Goal: Information Seeking & Learning: Learn about a topic

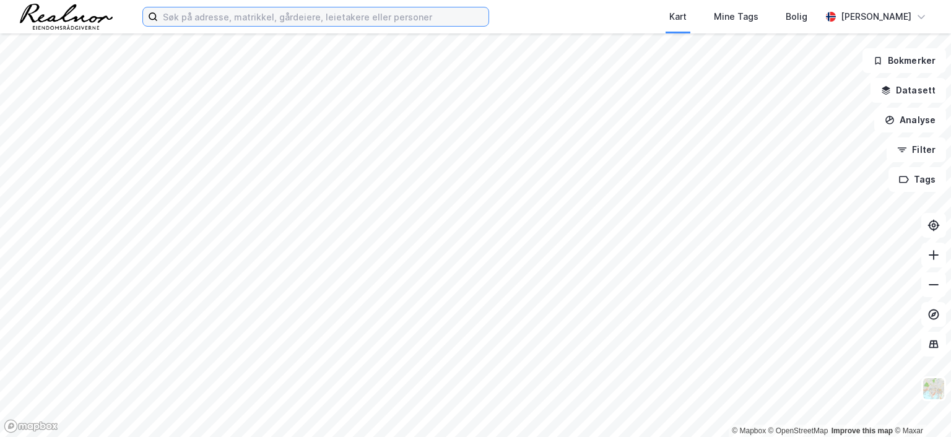
click at [183, 17] on input at bounding box center [323, 16] width 331 height 19
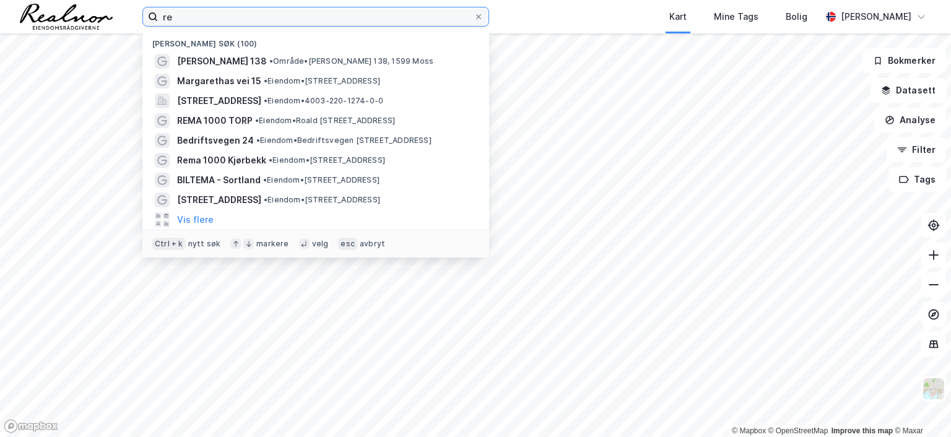
type input "r"
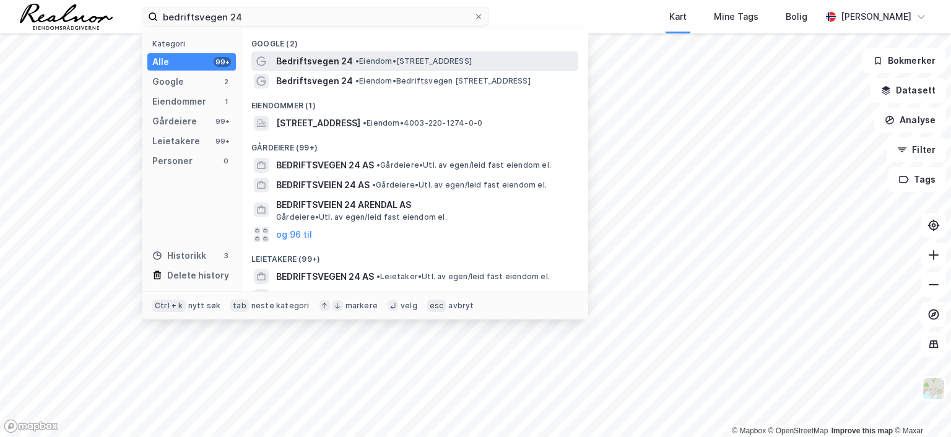
click at [347, 59] on span "Bedriftsvegen 24" at bounding box center [314, 61] width 77 height 15
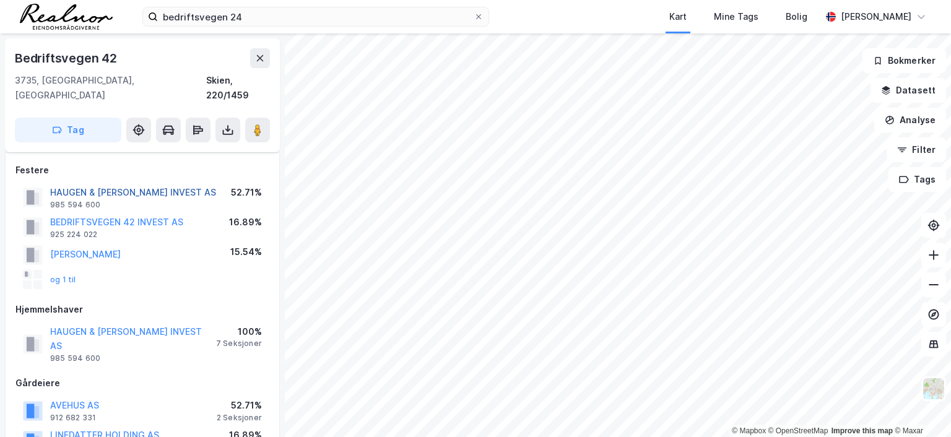
scroll to position [186, 0]
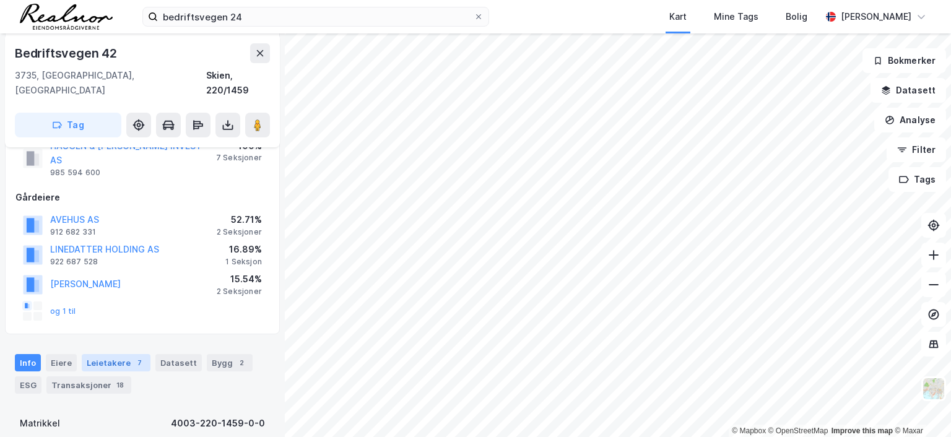
click at [114, 354] on div "Leietakere 7" at bounding box center [116, 362] width 69 height 17
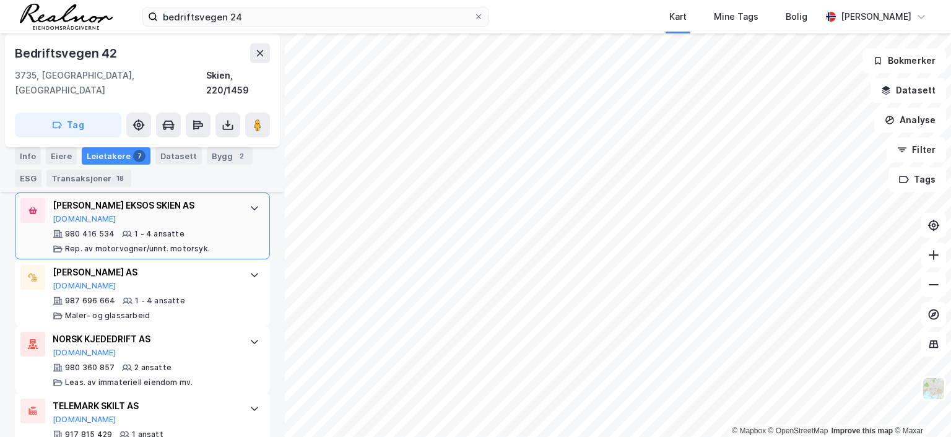
scroll to position [834, 0]
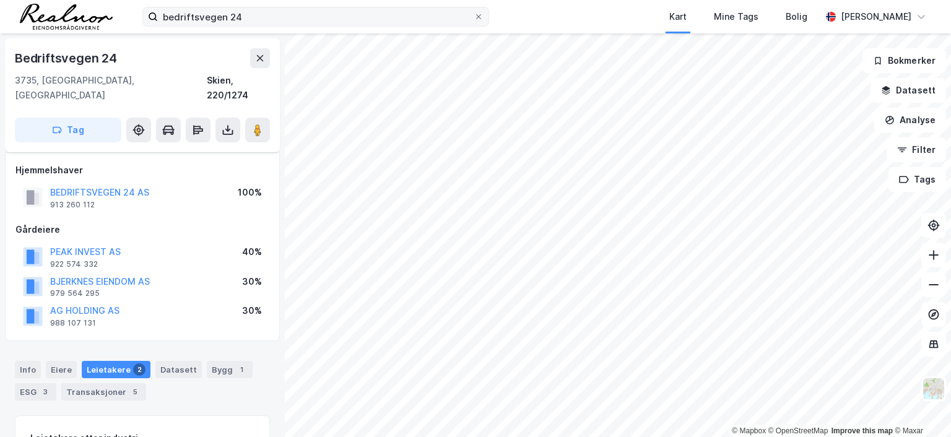
scroll to position [167, 0]
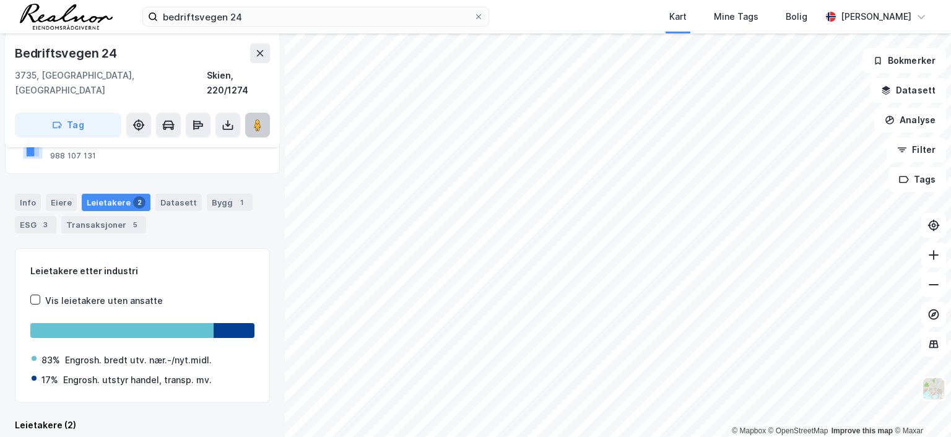
click at [260, 119] on image at bounding box center [257, 125] width 7 height 12
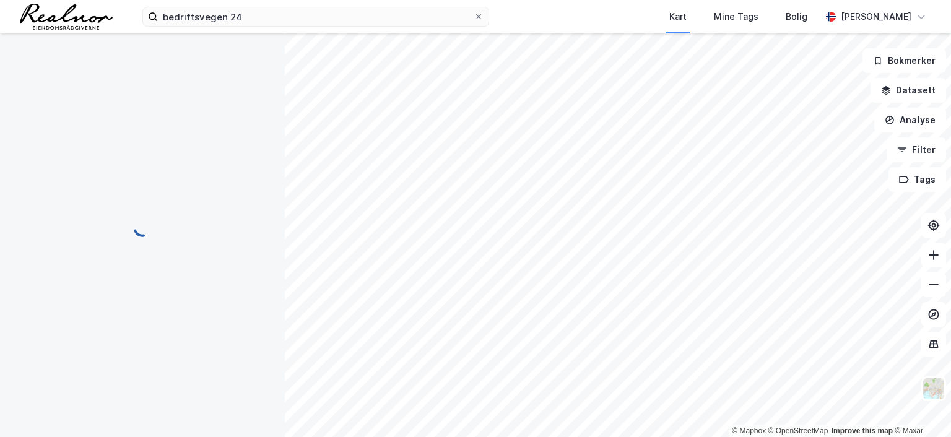
scroll to position [133, 0]
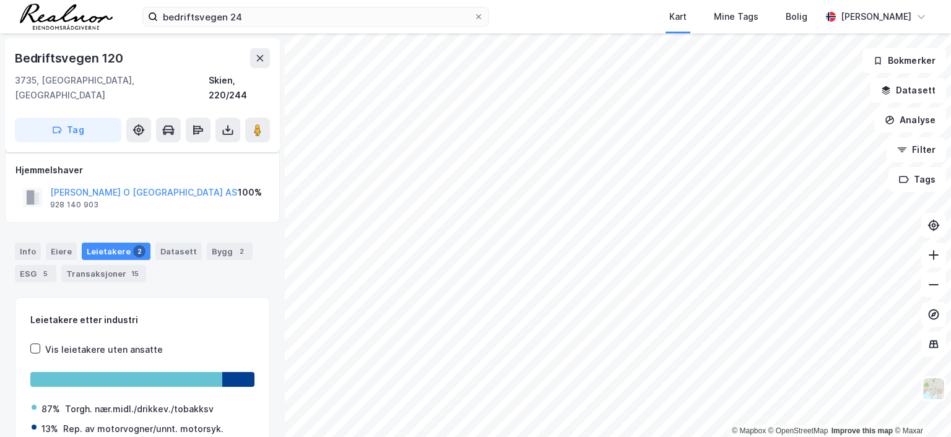
scroll to position [48, 0]
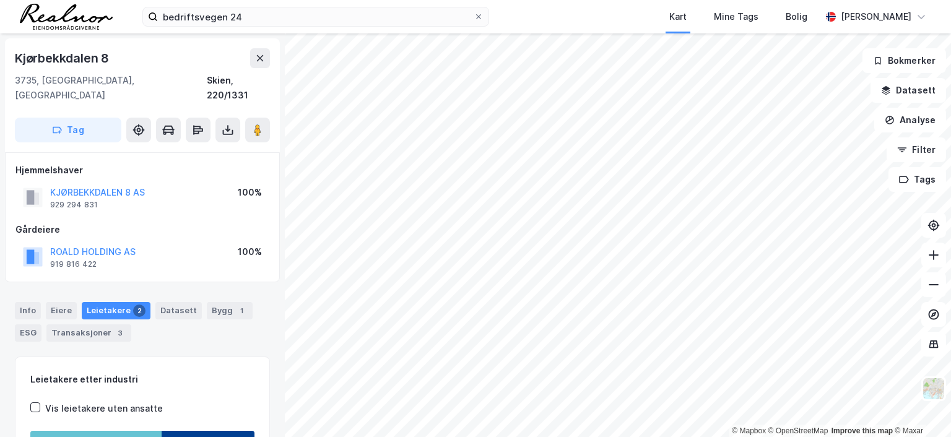
scroll to position [48, 0]
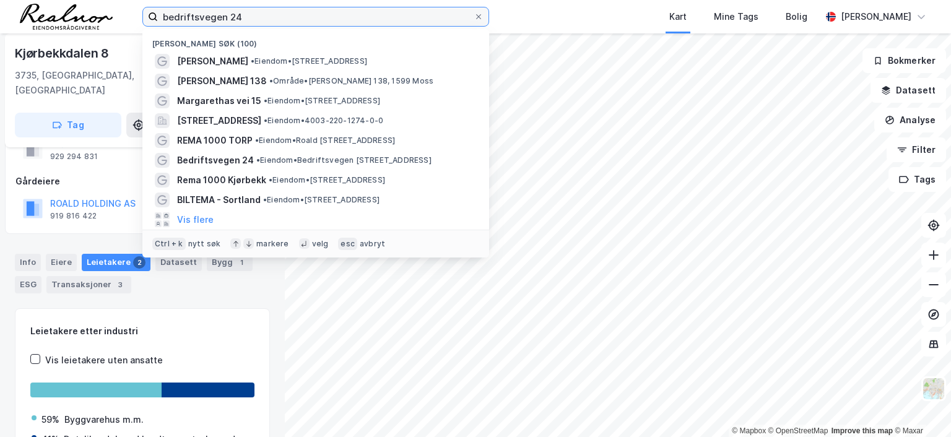
drag, startPoint x: 276, startPoint y: 10, endPoint x: 45, endPoint y: -1, distance: 231.3
click at [45, 0] on html "bedriftsvegen 24 Nylige søk (100) Kjørbekk Storcash • Eiendom • [STREET_ADDRESS…" at bounding box center [475, 218] width 951 height 437
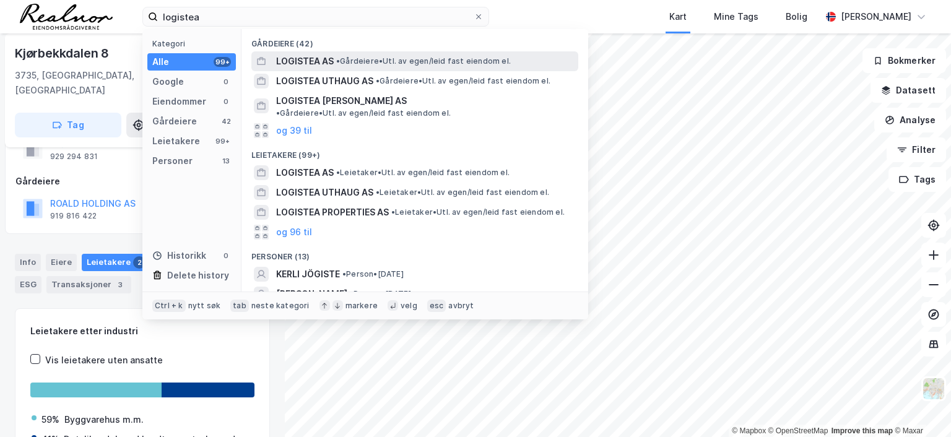
click at [339, 66] on div "LOGISTEA AS • Gårdeiere • Utl. av egen/leid fast eiendom el." at bounding box center [426, 61] width 300 height 15
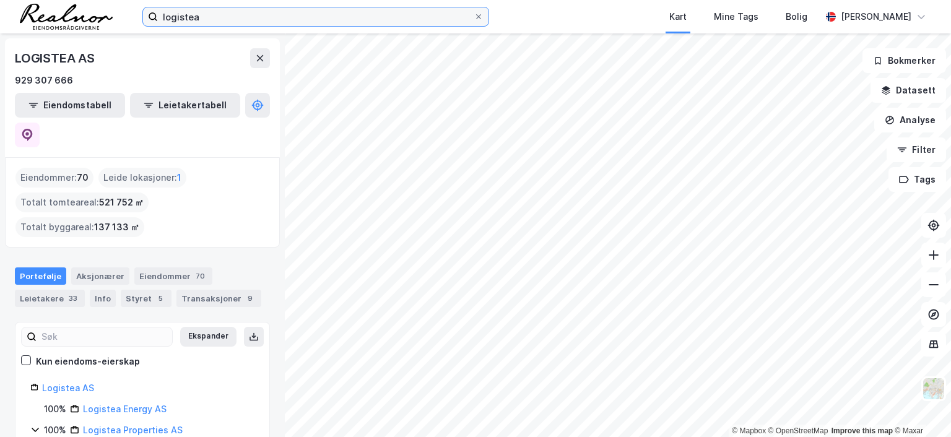
click at [216, 13] on input "logistea" at bounding box center [316, 16] width 316 height 19
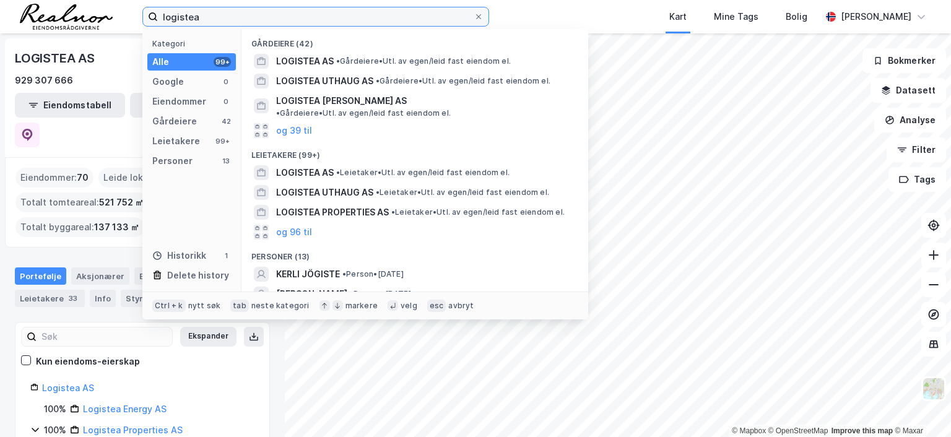
drag, startPoint x: 216, startPoint y: 14, endPoint x: 128, endPoint y: 18, distance: 88.0
click at [128, 18] on div "logistea Kategori Alle 99+ Google 0 Eiendommer 0 Gårdeiere 42 Leietakere 99+ Pe…" at bounding box center [475, 16] width 951 height 33
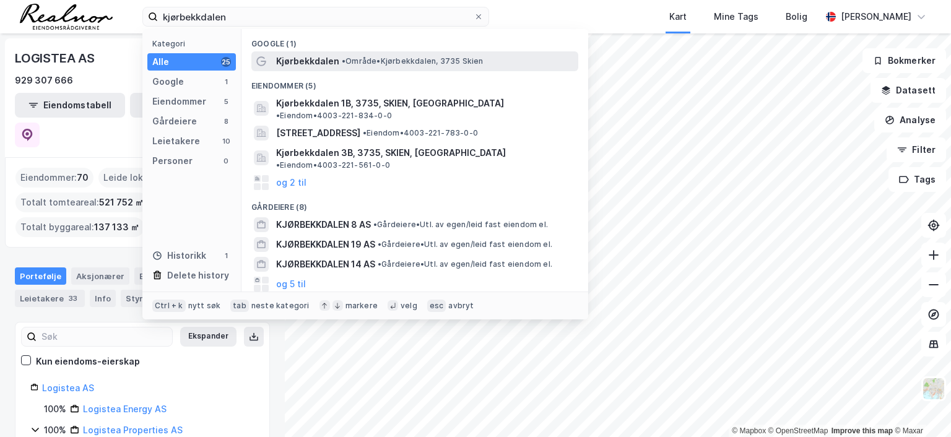
click at [320, 59] on span "Kjørbekkdalen" at bounding box center [307, 61] width 63 height 15
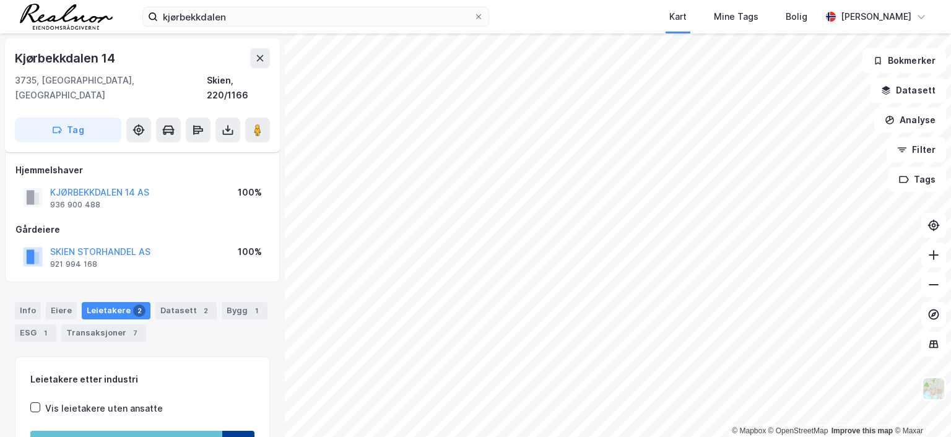
scroll to position [48, 0]
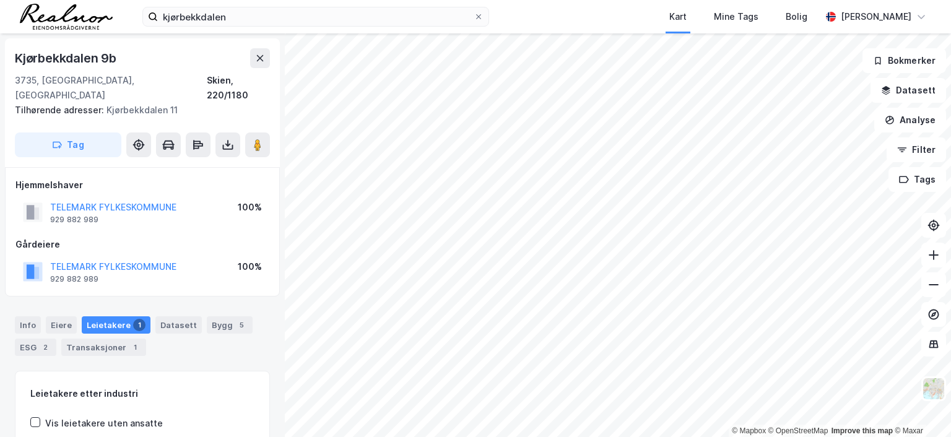
scroll to position [2, 0]
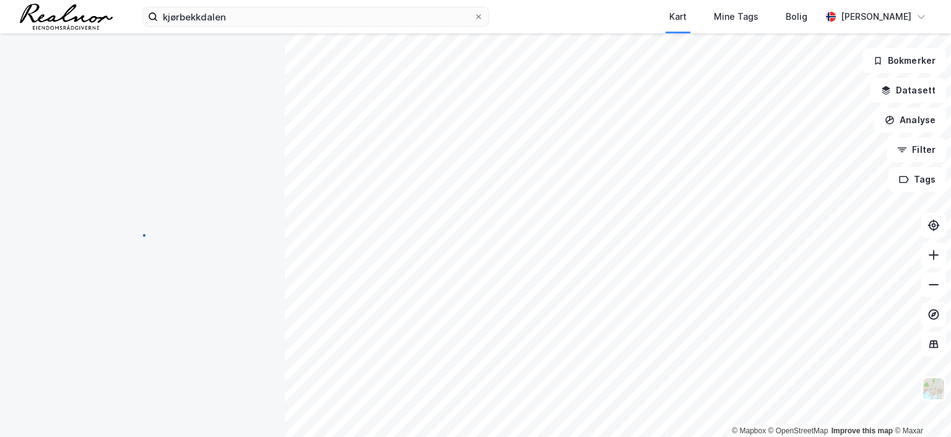
scroll to position [2, 0]
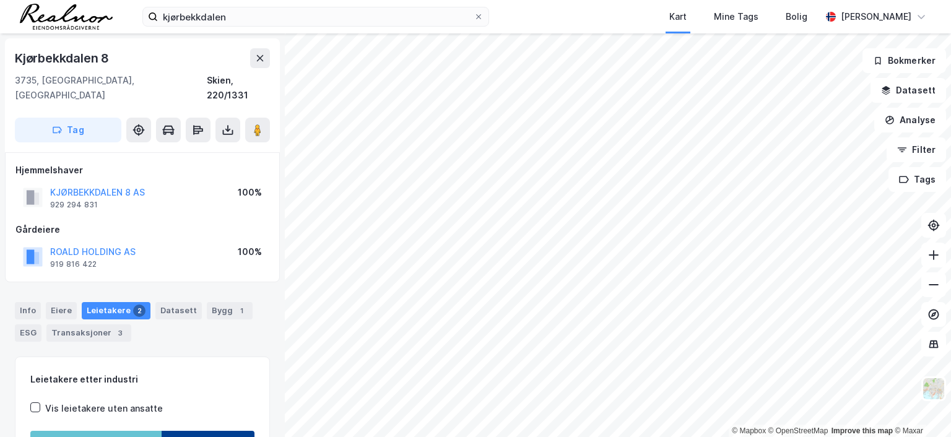
scroll to position [2, 0]
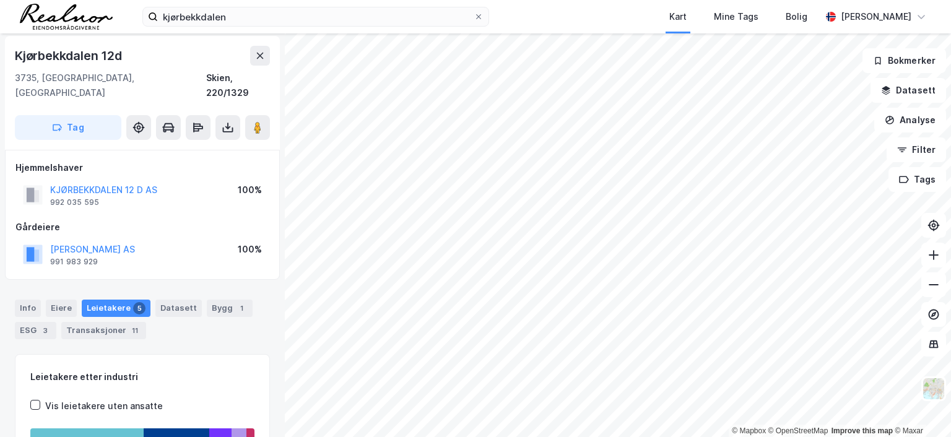
scroll to position [2, 0]
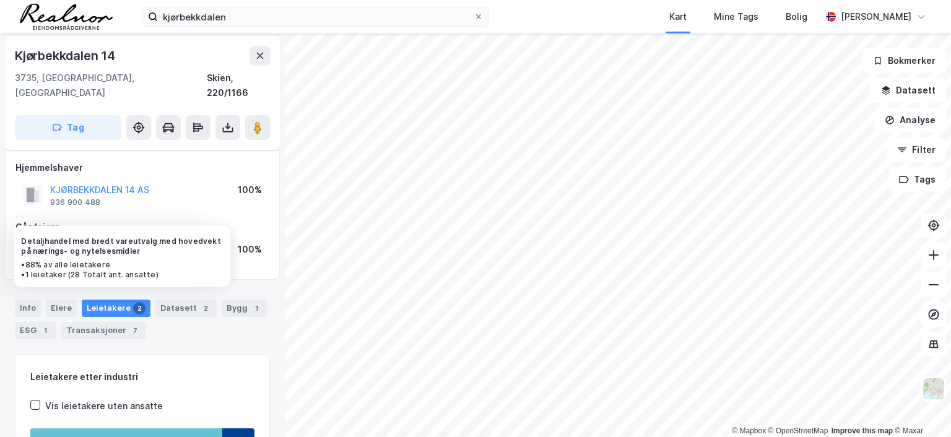
scroll to position [123, 0]
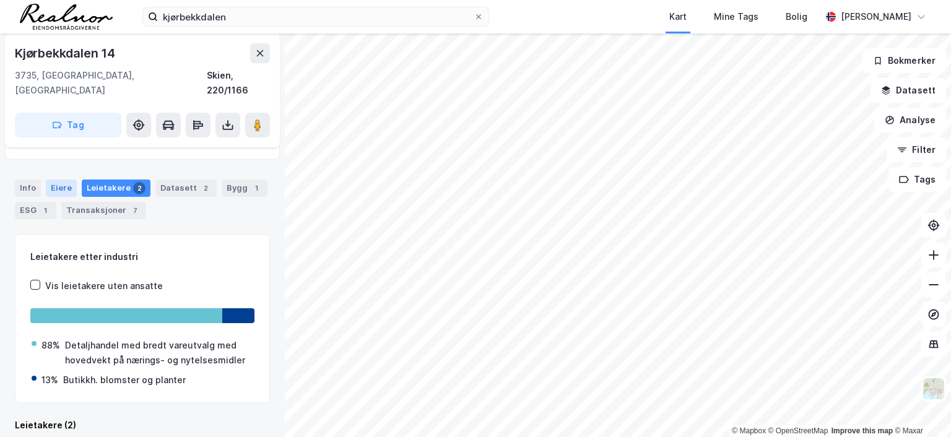
click at [59, 180] on div "Eiere" at bounding box center [61, 188] width 31 height 17
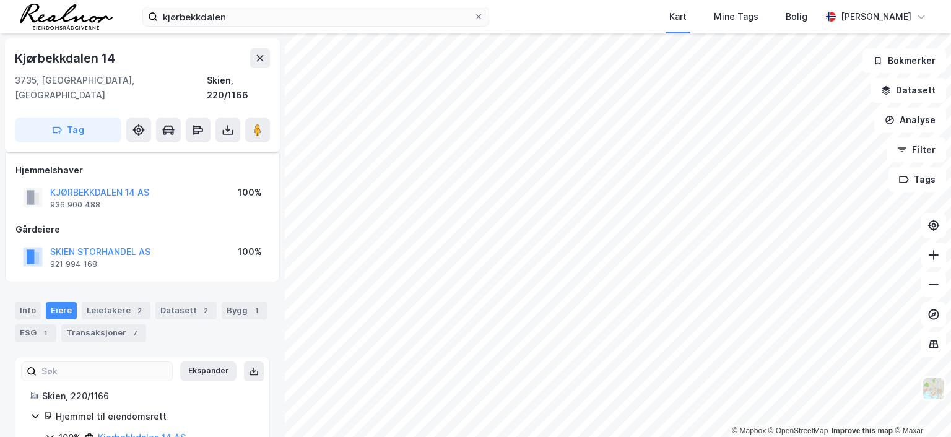
scroll to position [45, 0]
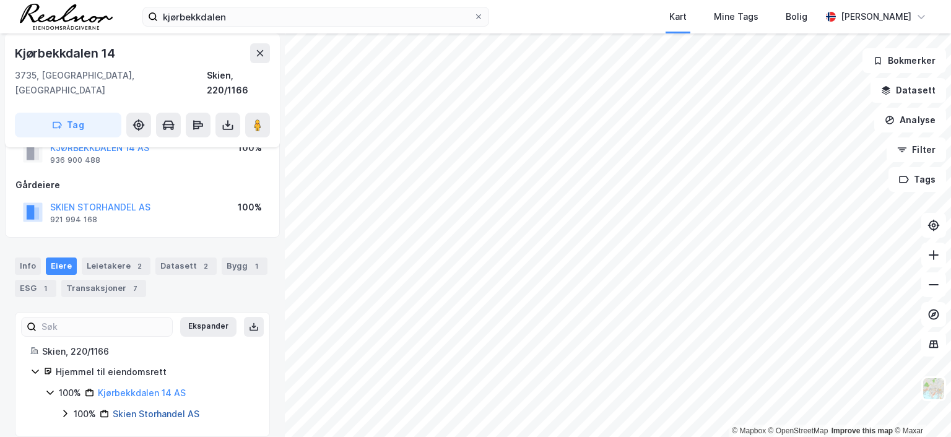
click at [153, 409] on link "Skien Storhandel AS" at bounding box center [156, 414] width 87 height 11
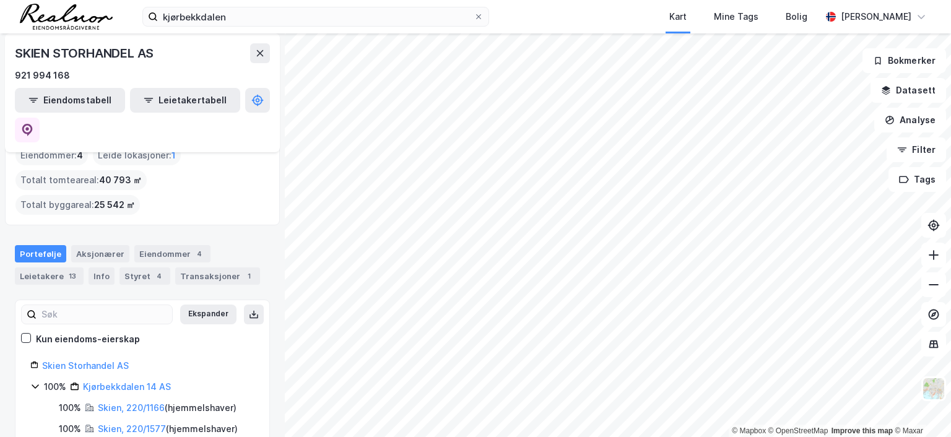
scroll to position [99, 0]
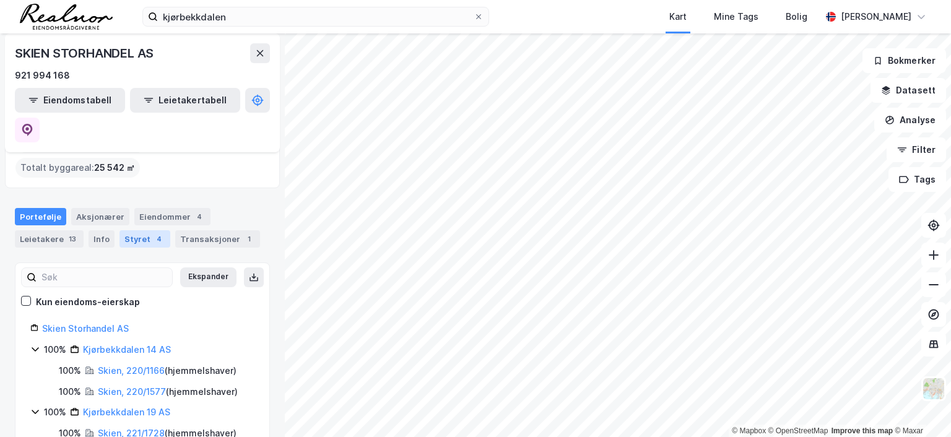
click at [134, 230] on div "Styret 4" at bounding box center [145, 238] width 51 height 17
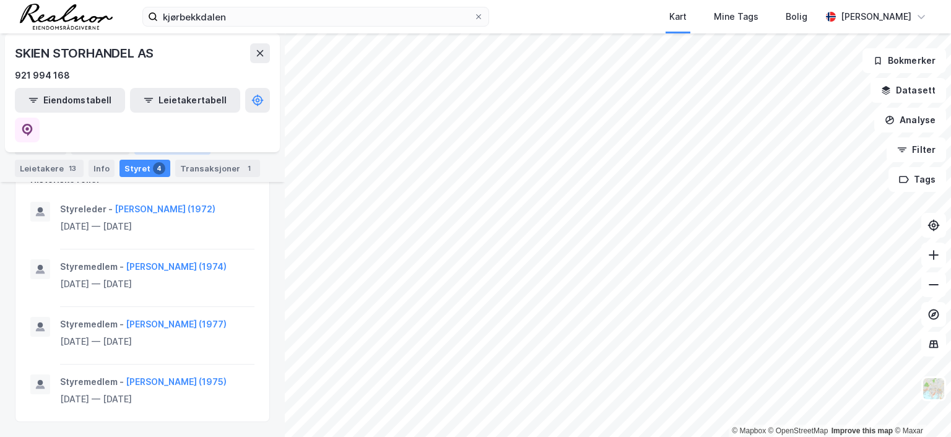
scroll to position [488, 0]
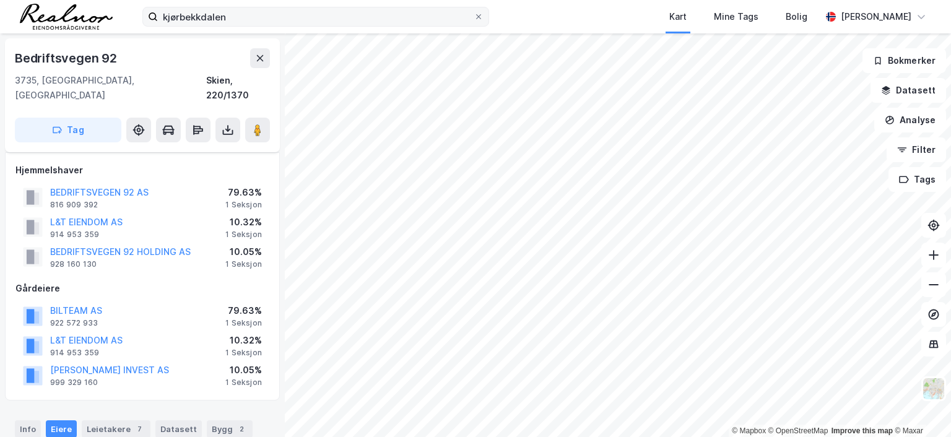
scroll to position [45, 0]
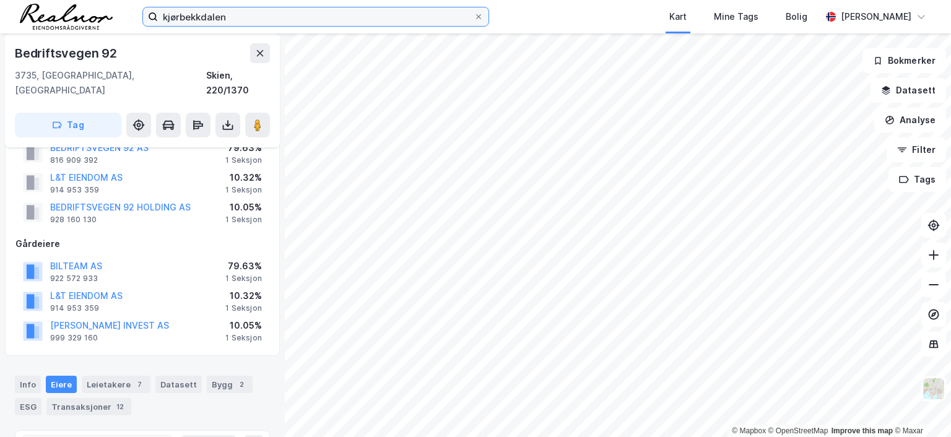
click at [272, 22] on input "kjørbekkdalen" at bounding box center [316, 16] width 316 height 19
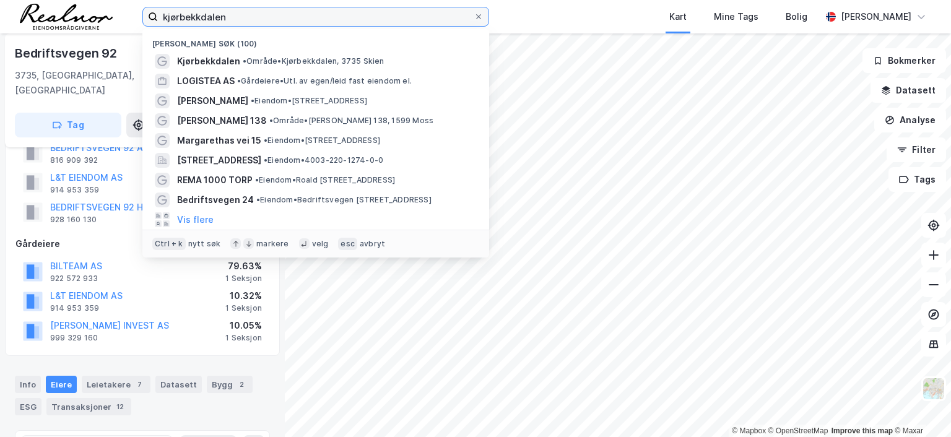
drag, startPoint x: 260, startPoint y: 19, endPoint x: 122, endPoint y: 20, distance: 138.1
click at [122, 20] on div "kjørbekkdalen Nylige søk (100) [PERSON_NAME], 3735 Skien LOGISTEA AS • Gårdeier…" at bounding box center [475, 16] width 951 height 33
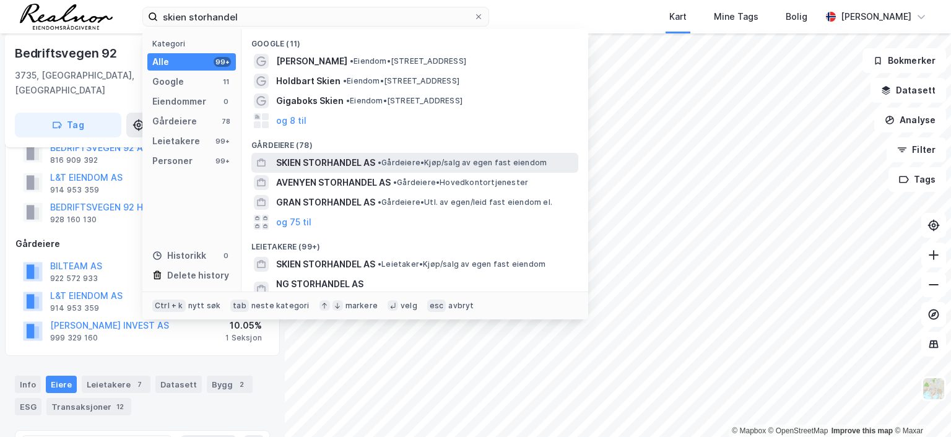
click at [347, 162] on span "SKIEN STORHANDEL AS" at bounding box center [325, 162] width 99 height 15
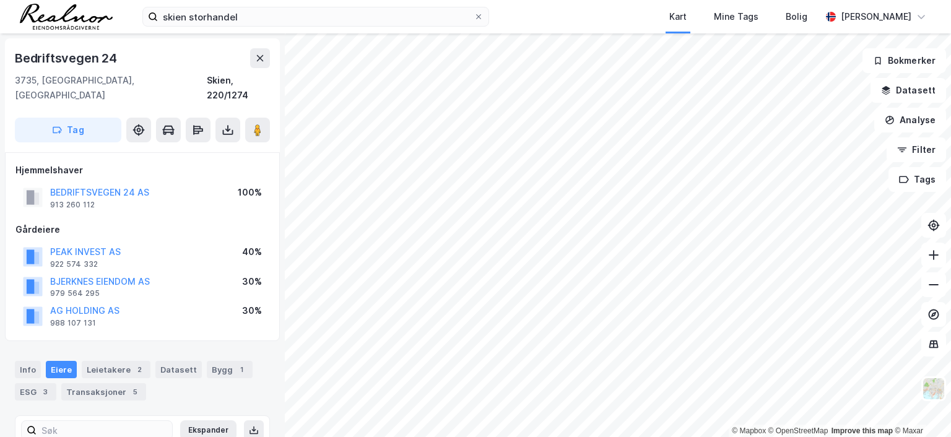
scroll to position [45, 0]
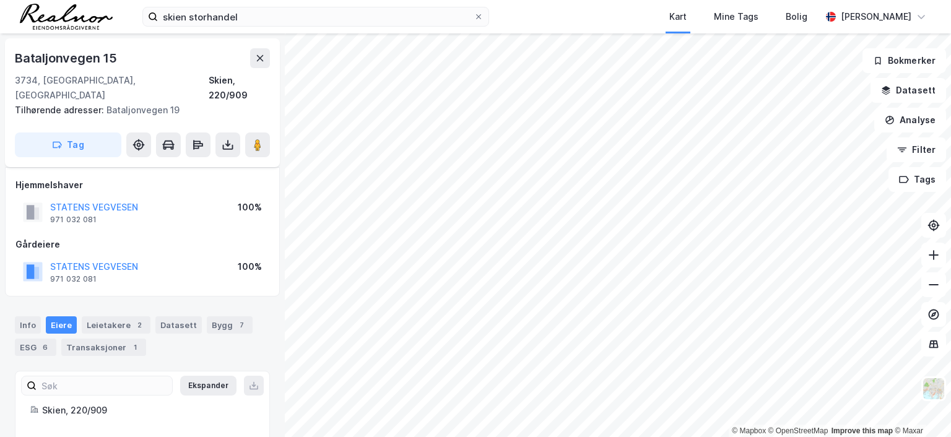
scroll to position [22, 0]
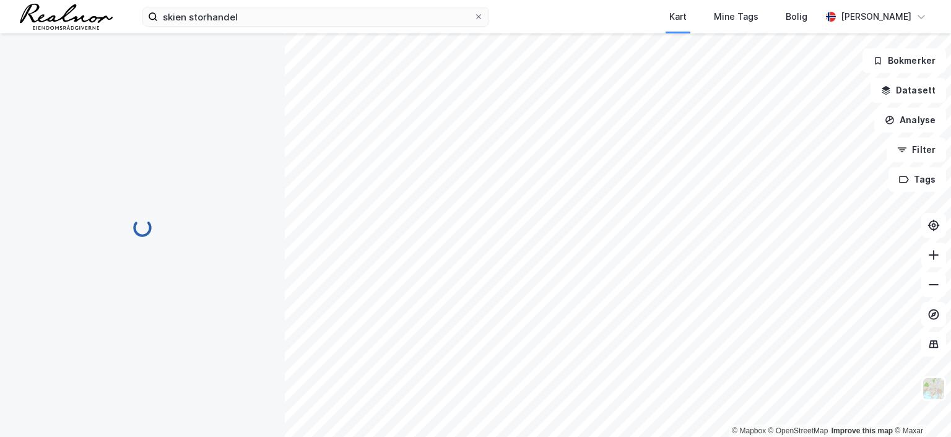
scroll to position [7, 0]
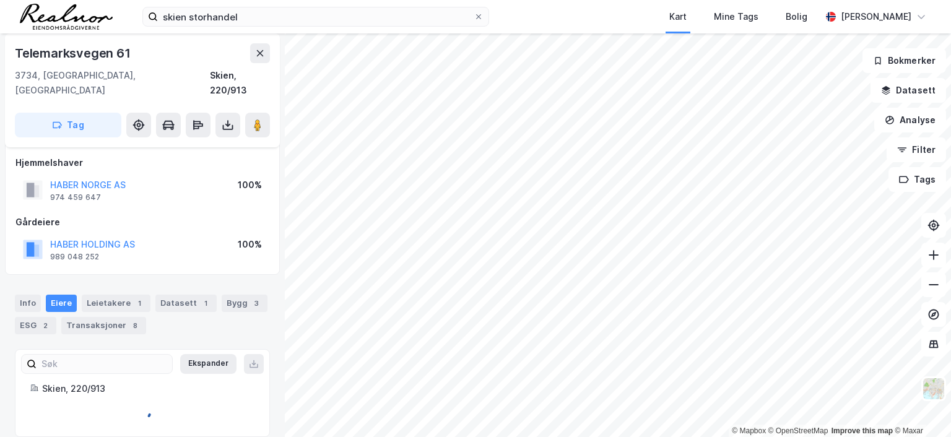
scroll to position [7, 0]
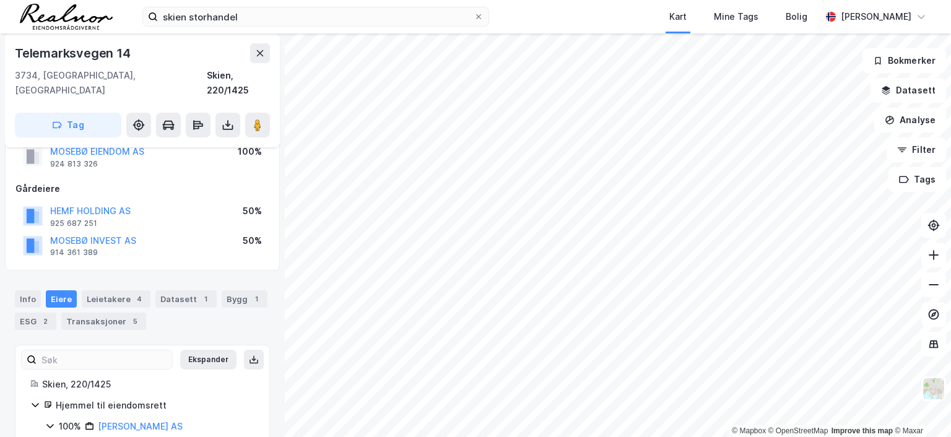
scroll to position [69, 0]
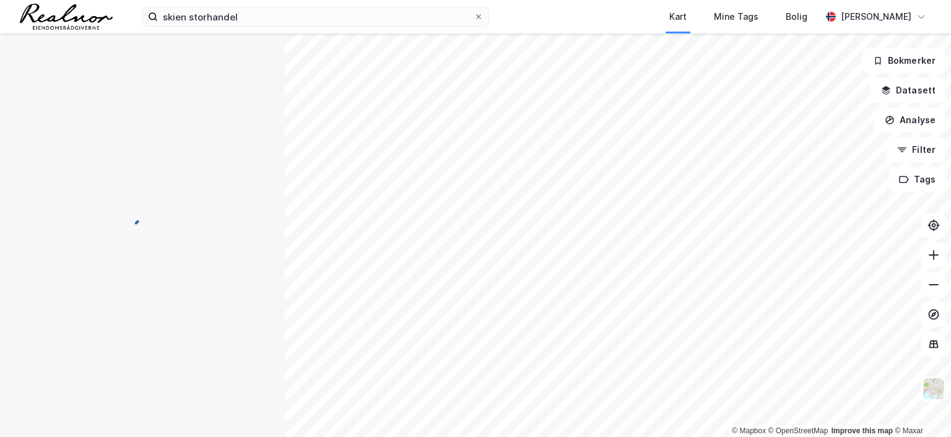
scroll to position [7, 0]
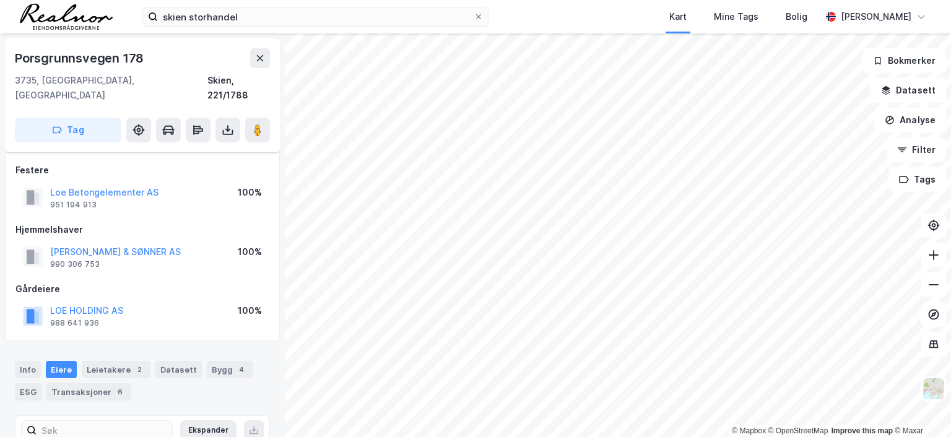
scroll to position [7, 0]
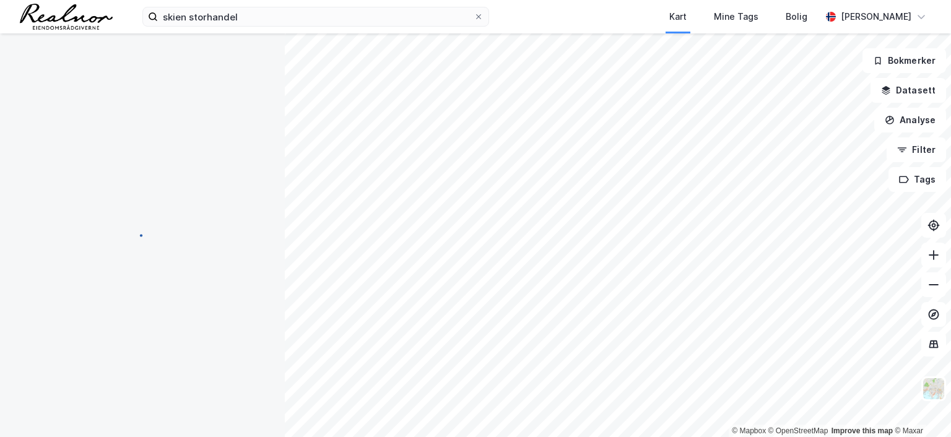
scroll to position [7, 0]
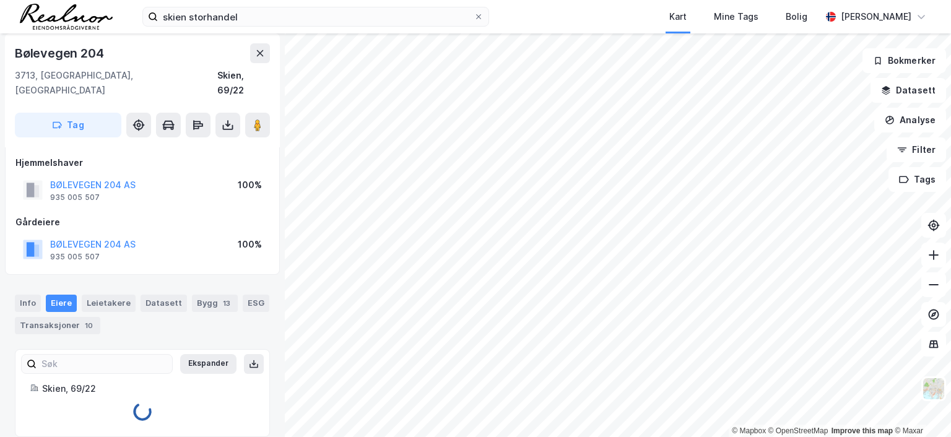
scroll to position [7, 0]
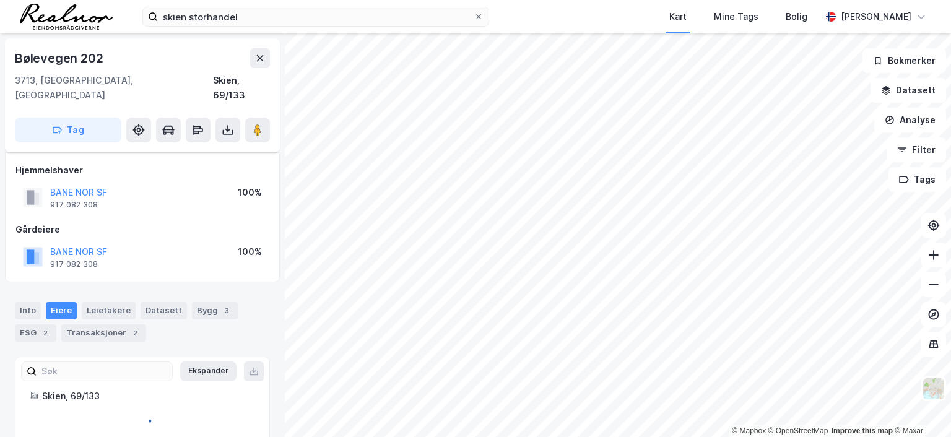
scroll to position [7, 0]
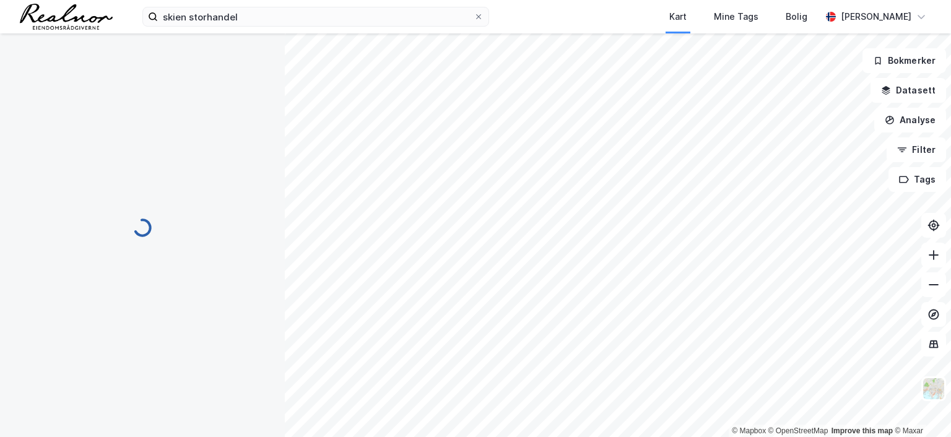
scroll to position [7, 0]
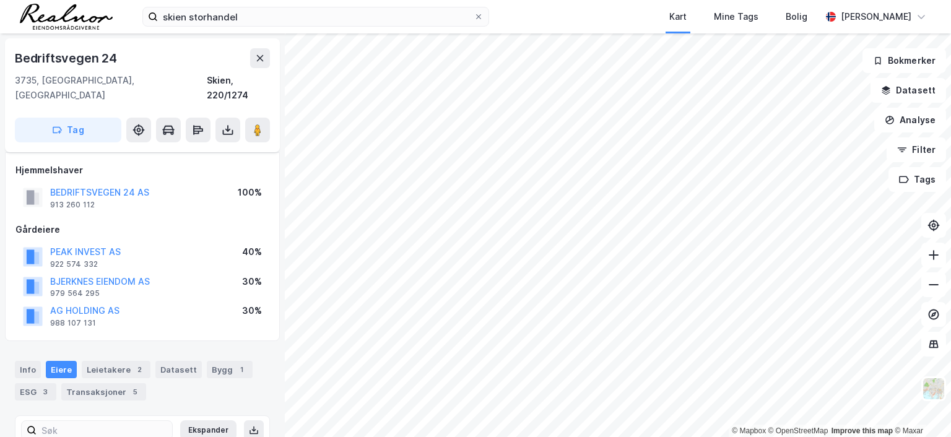
scroll to position [7, 0]
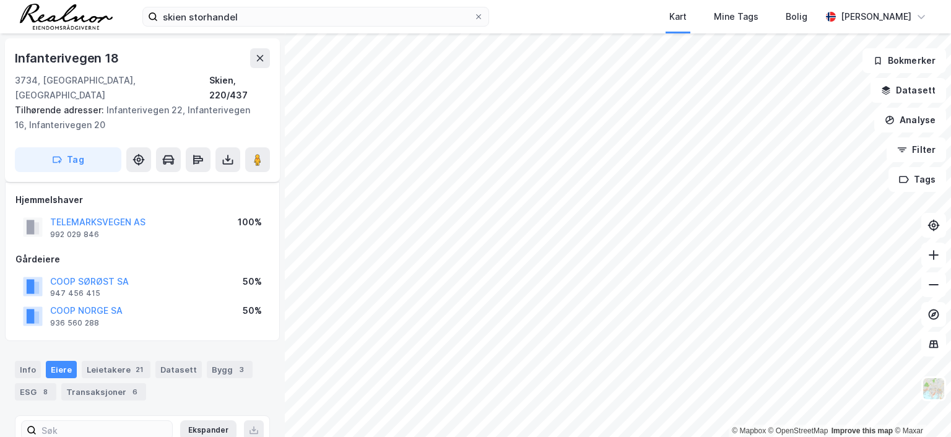
scroll to position [7, 0]
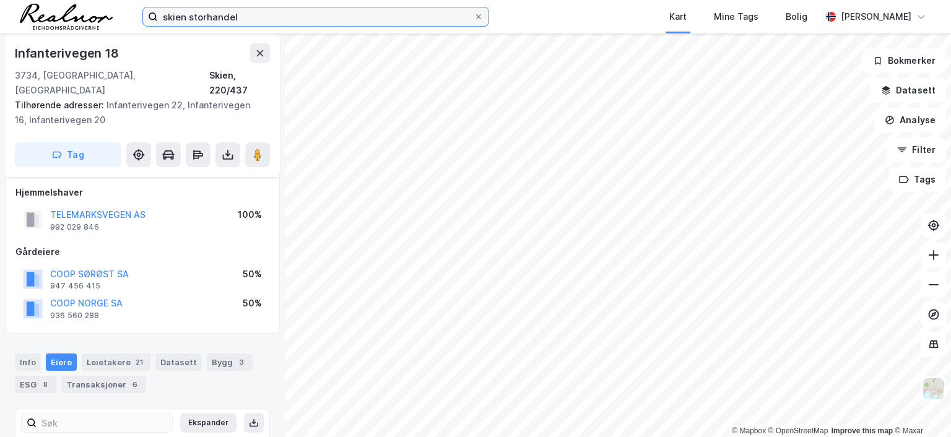
click at [358, 17] on input "skien storhandel" at bounding box center [316, 16] width 316 height 19
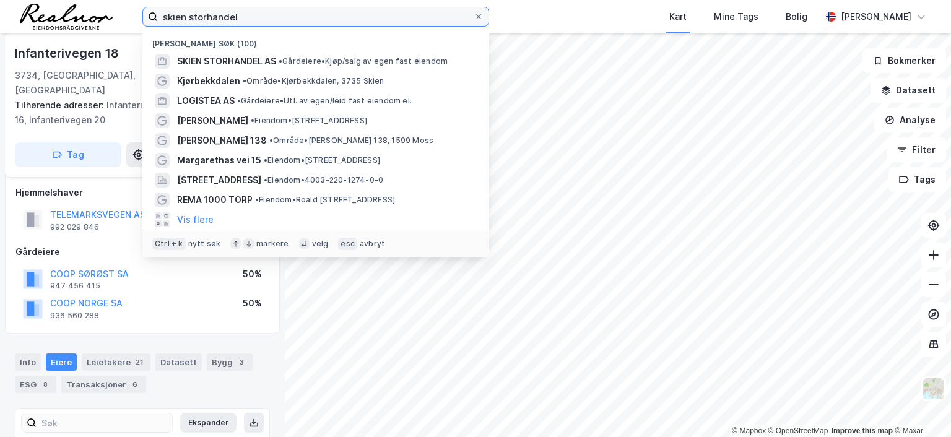
drag, startPoint x: 291, startPoint y: 18, endPoint x: 88, endPoint y: 9, distance: 203.3
click at [88, 9] on div "skien storhandel Nylige søk (100) SKIEN STORHANDEL AS • Gårdeiere • Kjøp/salg a…" at bounding box center [475, 16] width 951 height 33
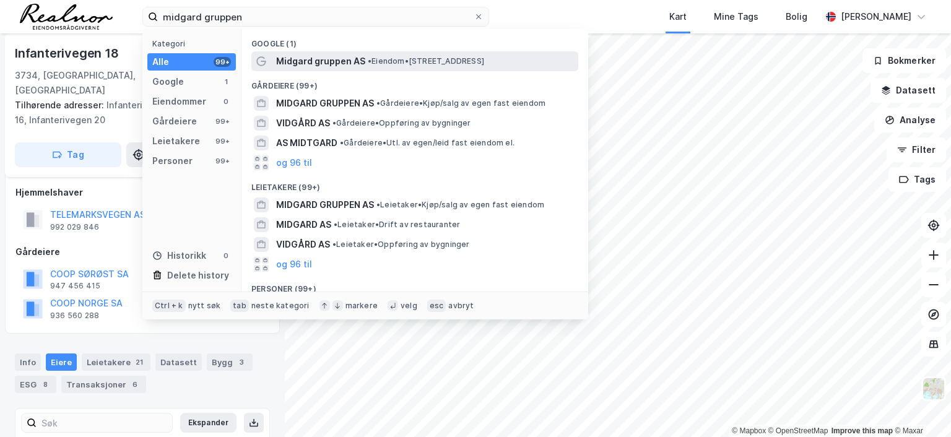
click at [368, 59] on span "•" at bounding box center [370, 60] width 4 height 9
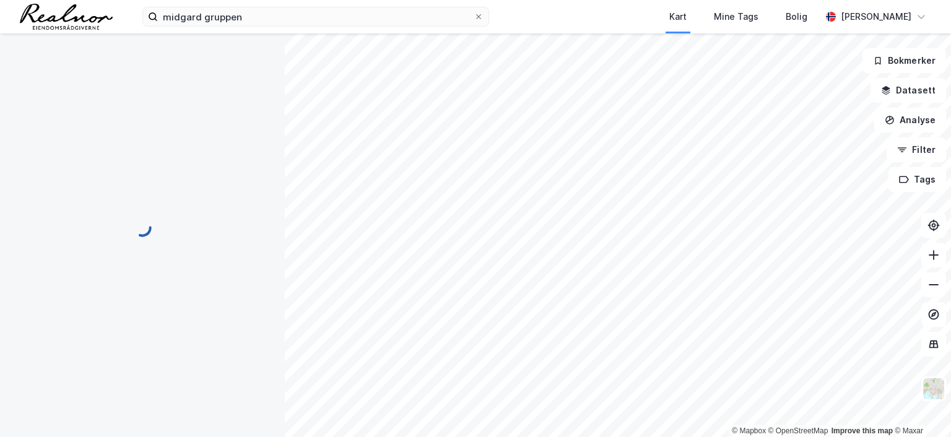
scroll to position [7, 0]
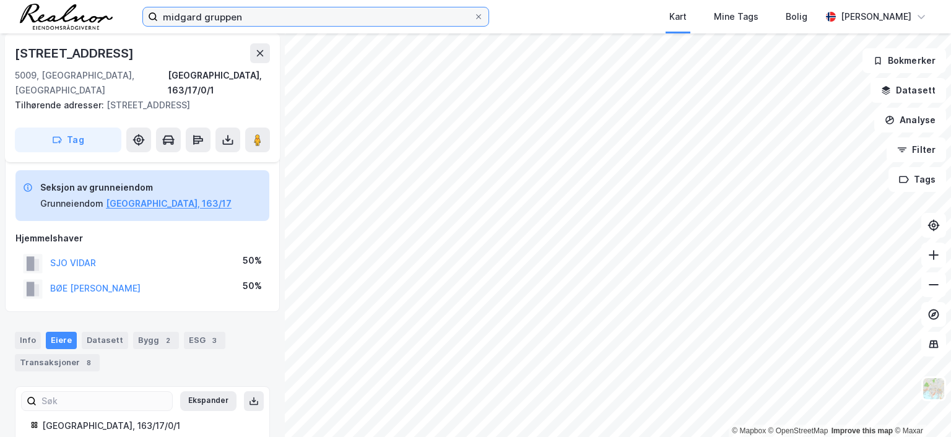
click at [285, 17] on input "midgard gruppen" at bounding box center [316, 16] width 316 height 19
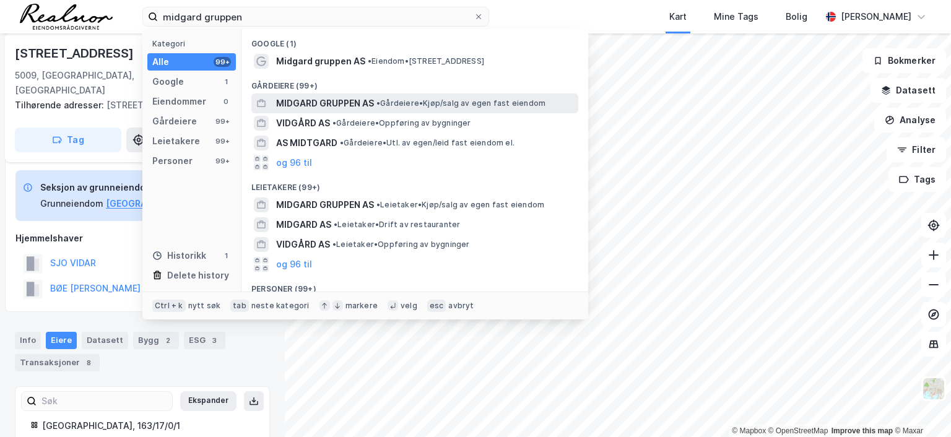
click at [364, 106] on span "MIDGARD GRUPPEN AS" at bounding box center [325, 103] width 98 height 15
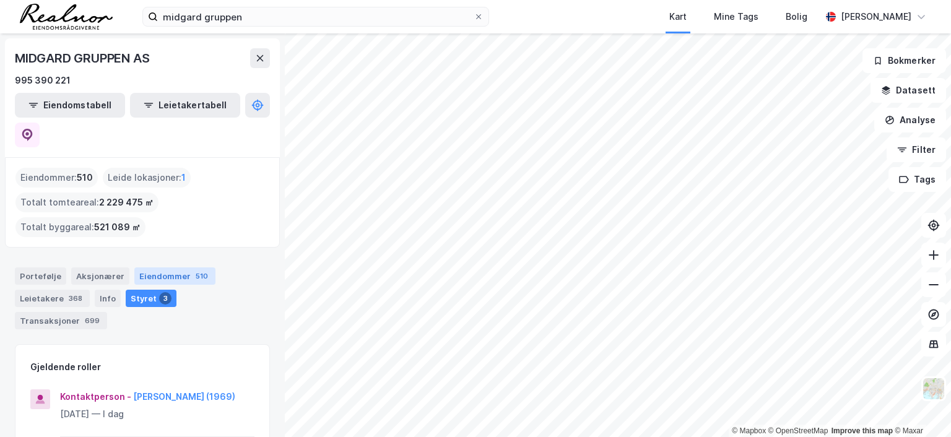
click at [181, 268] on div "Eiendommer 510" at bounding box center [174, 276] width 81 height 17
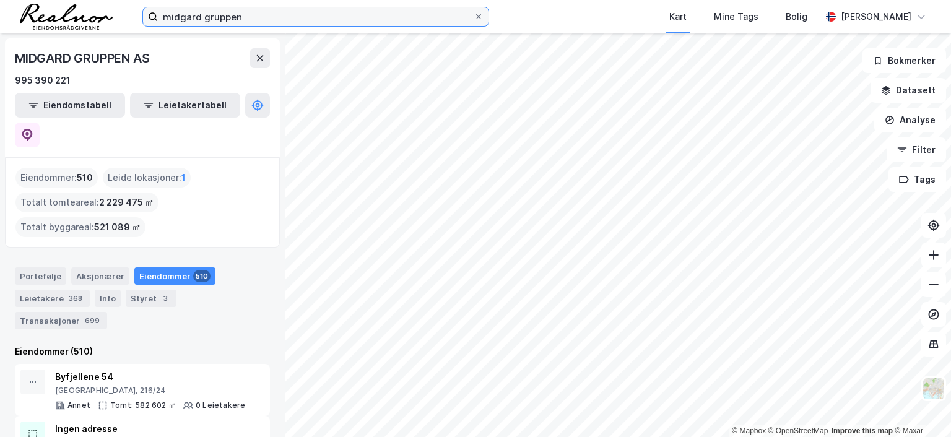
click at [252, 17] on input "midgard gruppen" at bounding box center [316, 16] width 316 height 19
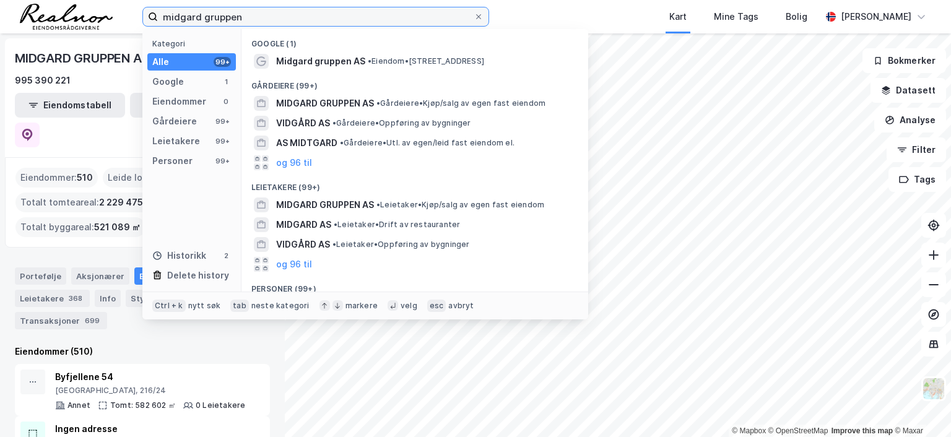
drag, startPoint x: 252, startPoint y: 17, endPoint x: 136, endPoint y: 9, distance: 116.0
click at [136, 9] on div "midgard gruppen Kategori Alle 99+ Google 1 Eiendommer 0 Gårdeiere 99+ Leietaker…" at bounding box center [475, 16] width 951 height 33
type input "heiane"
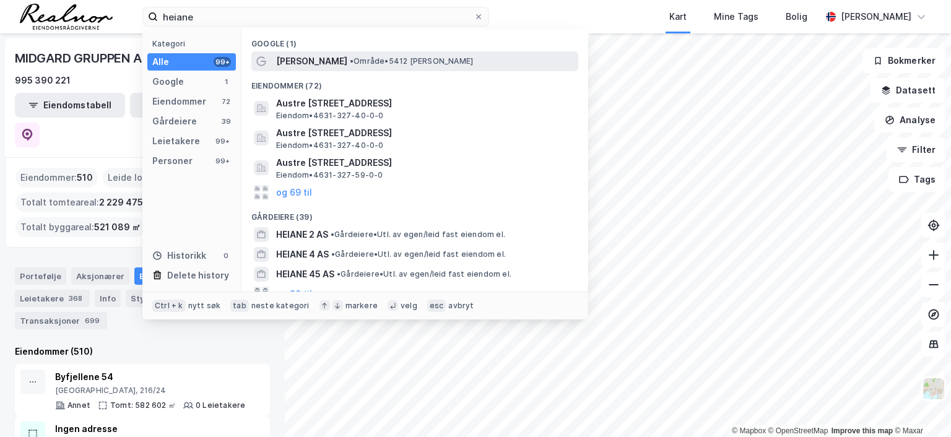
click at [350, 60] on span "• Område • 5412 [PERSON_NAME]" at bounding box center [411, 61] width 123 height 10
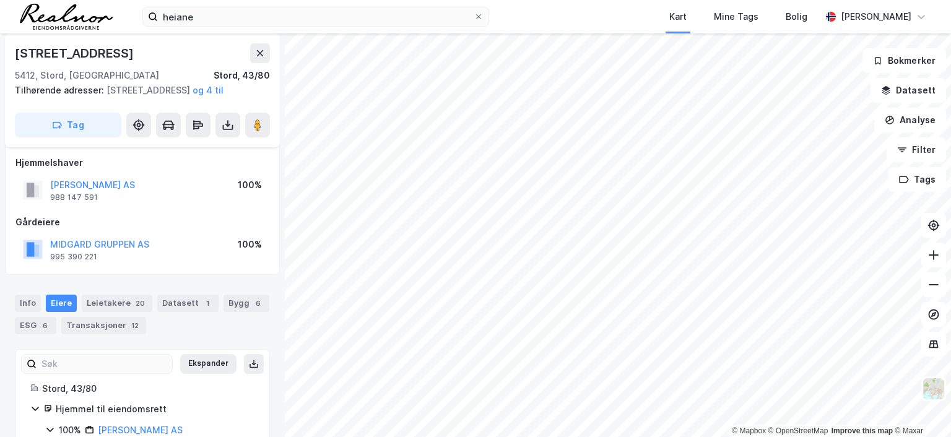
scroll to position [74, 0]
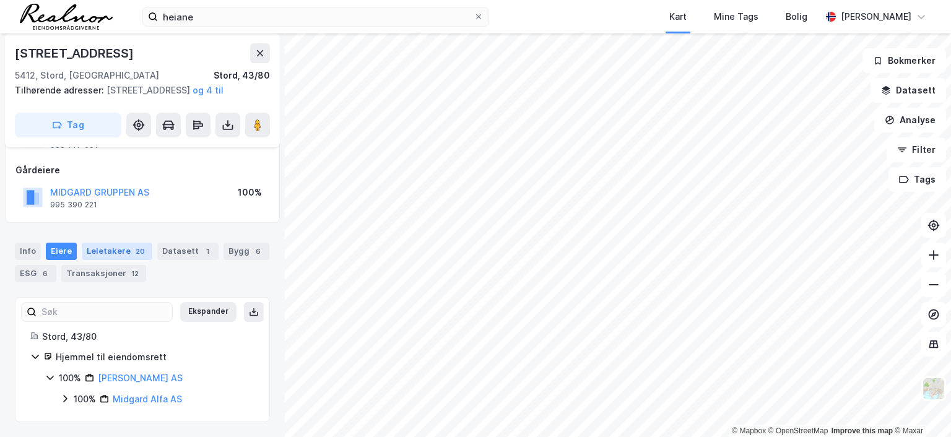
click at [107, 252] on div "Leietakere 20" at bounding box center [117, 251] width 71 height 17
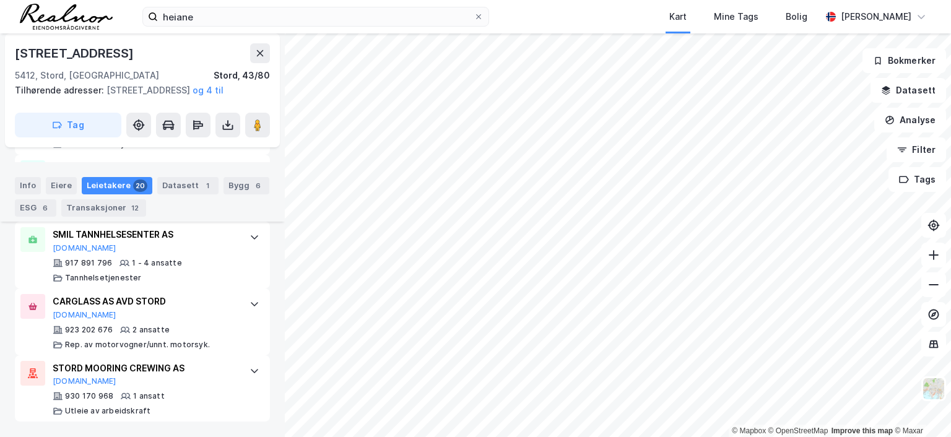
scroll to position [1587, 0]
click at [259, 54] on icon at bounding box center [260, 53] width 7 height 6
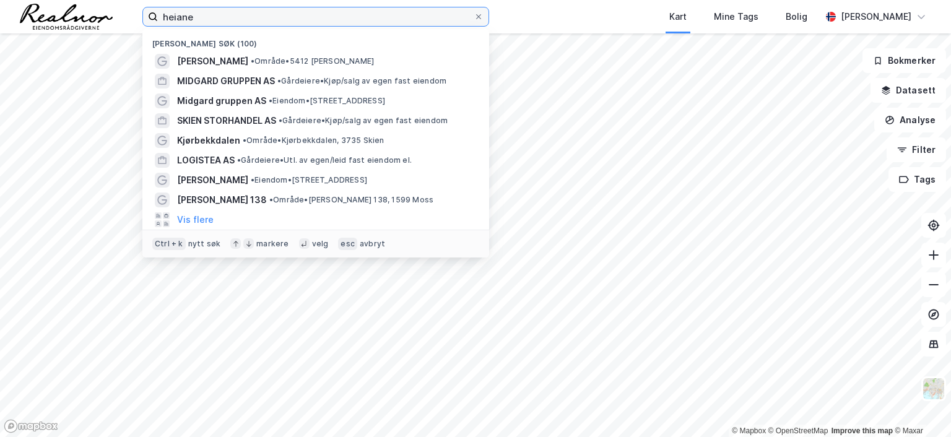
click at [219, 12] on input "heiane" at bounding box center [316, 16] width 316 height 19
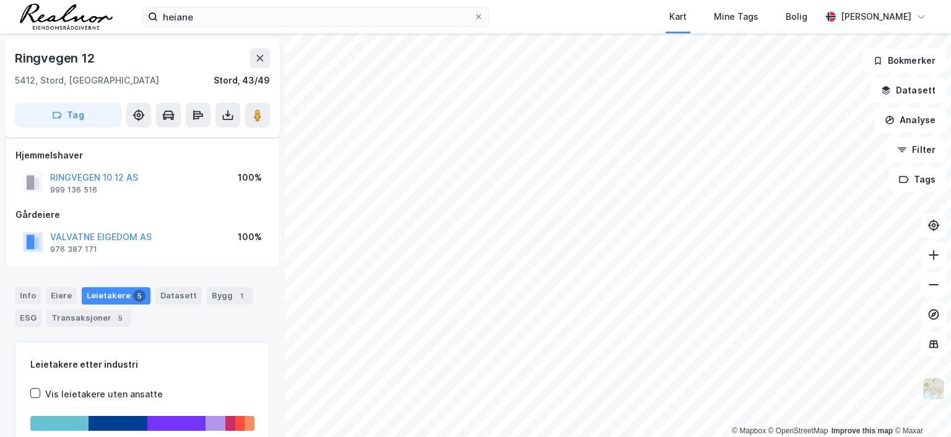
scroll to position [157, 0]
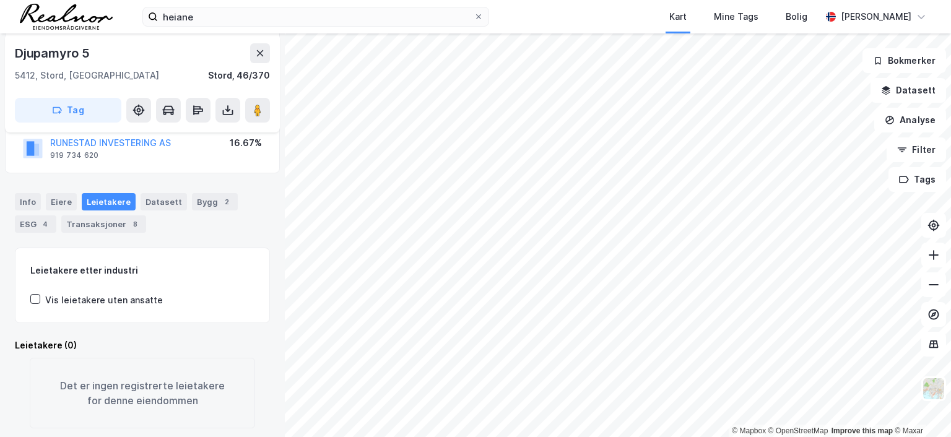
scroll to position [173, 0]
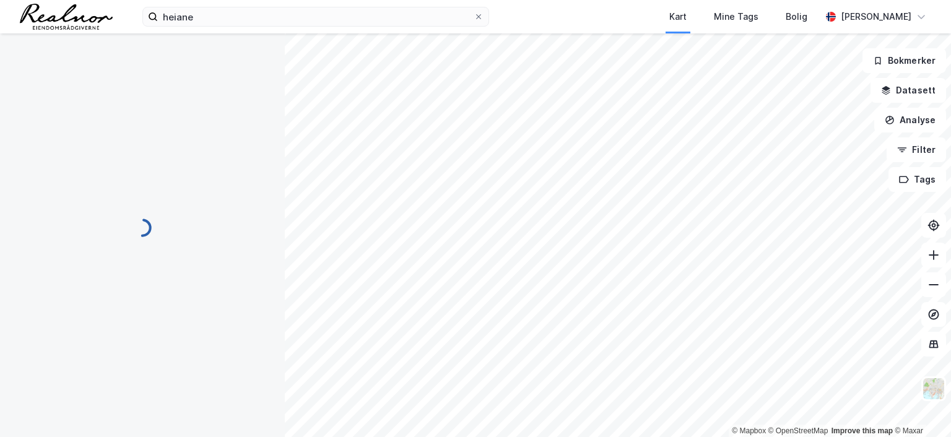
scroll to position [88, 0]
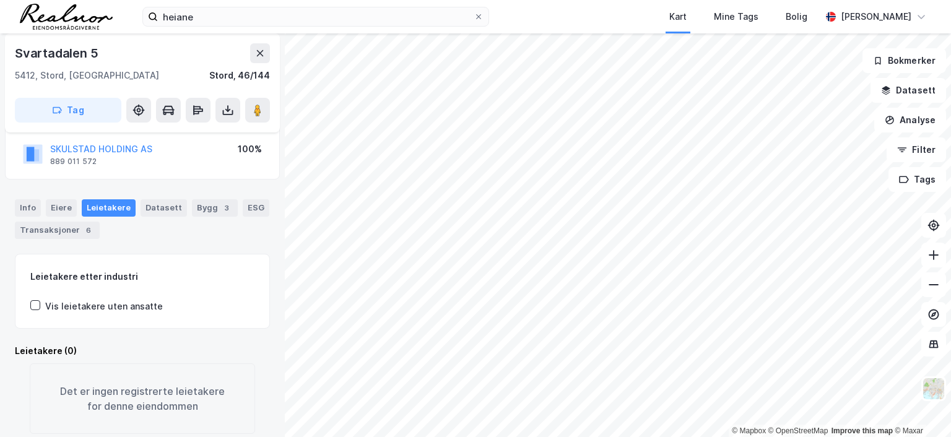
scroll to position [88, 0]
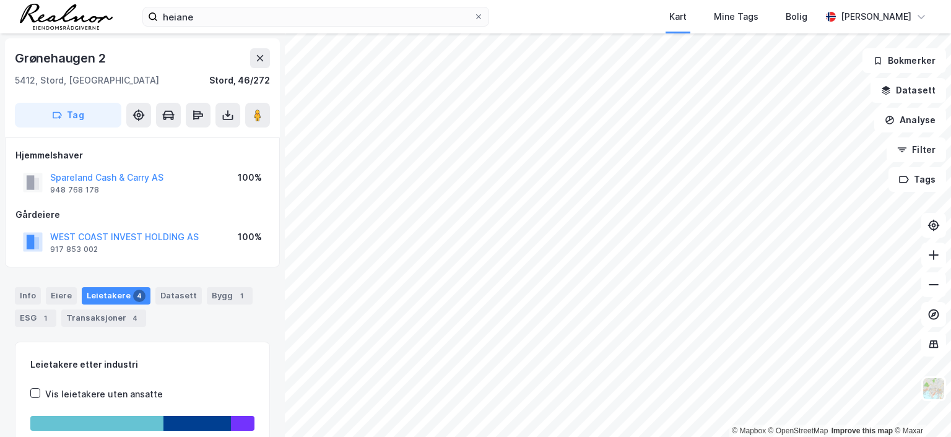
scroll to position [88, 0]
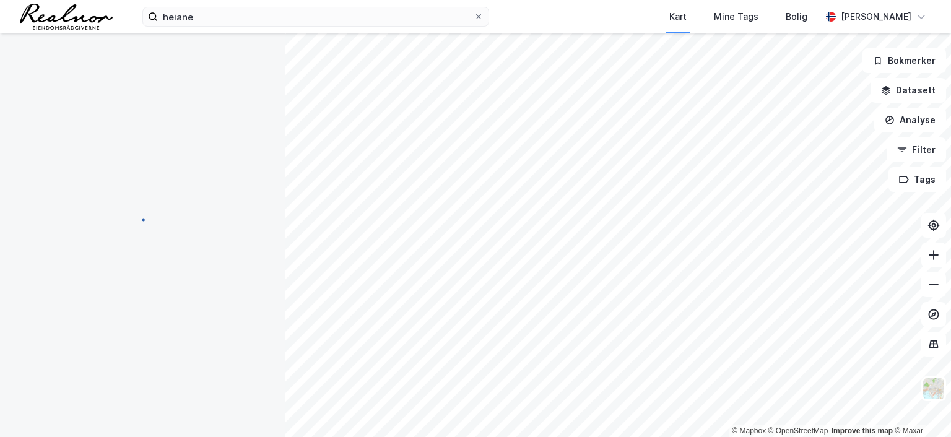
scroll to position [88, 0]
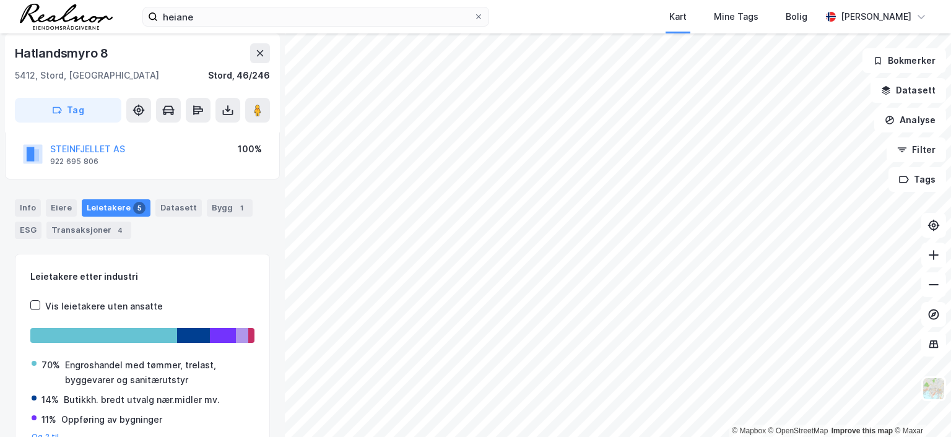
scroll to position [88, 0]
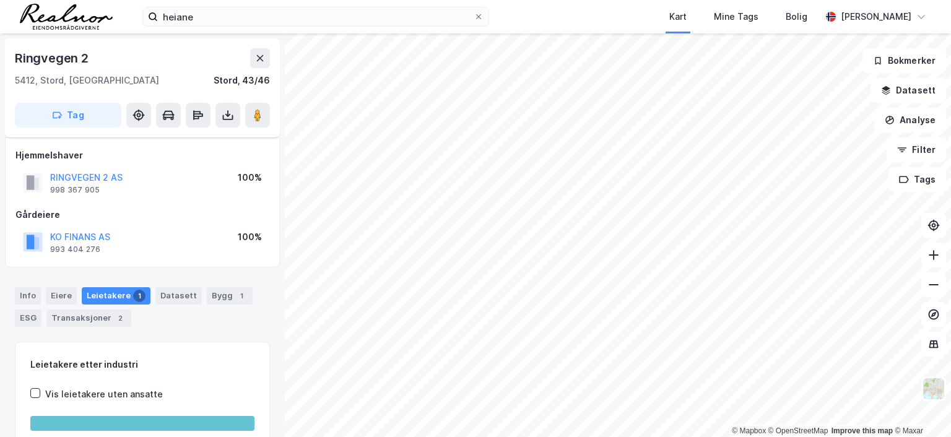
scroll to position [88, 0]
